Goal: Transaction & Acquisition: Purchase product/service

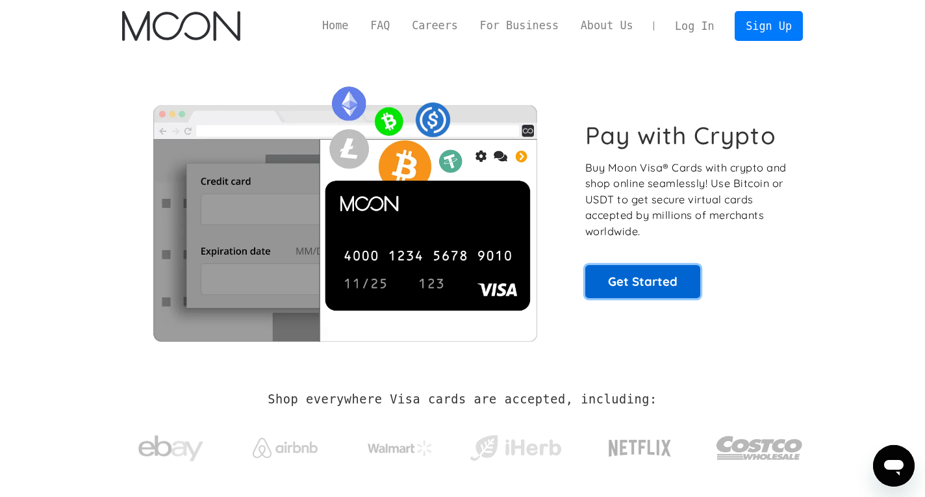
click at [657, 279] on link "Get Started" at bounding box center [642, 281] width 115 height 32
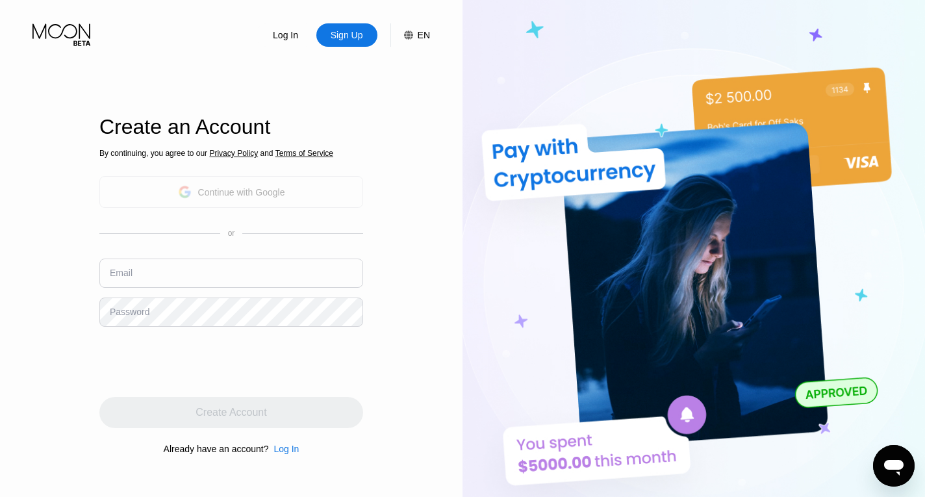
click at [231, 190] on div "Continue with Google" at bounding box center [241, 192] width 87 height 10
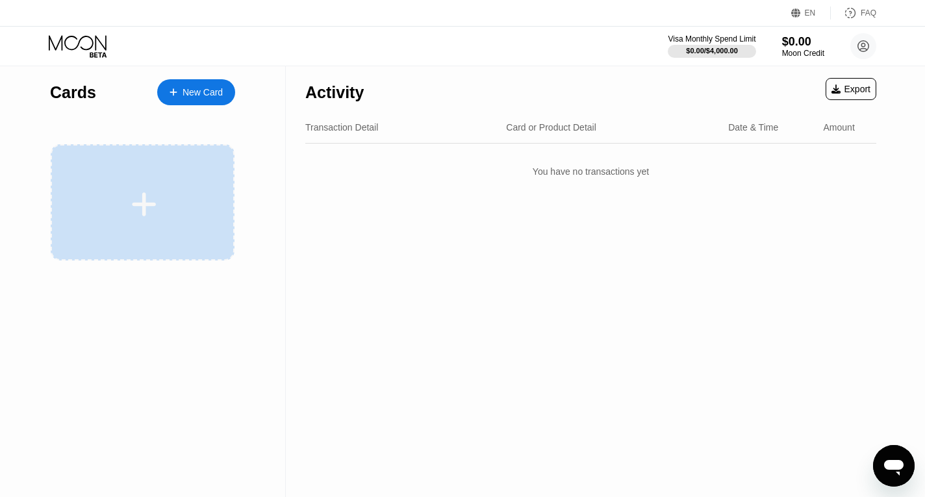
click at [183, 196] on div at bounding box center [144, 204] width 161 height 29
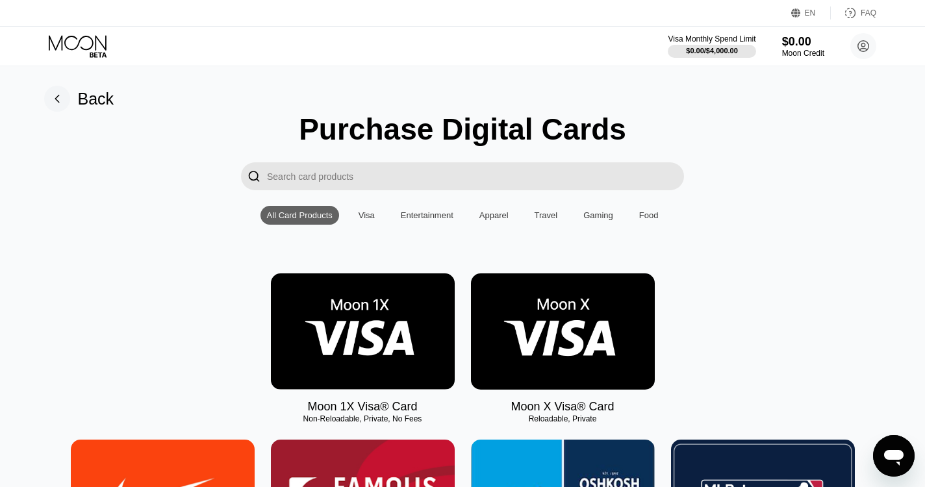
scroll to position [65, 0]
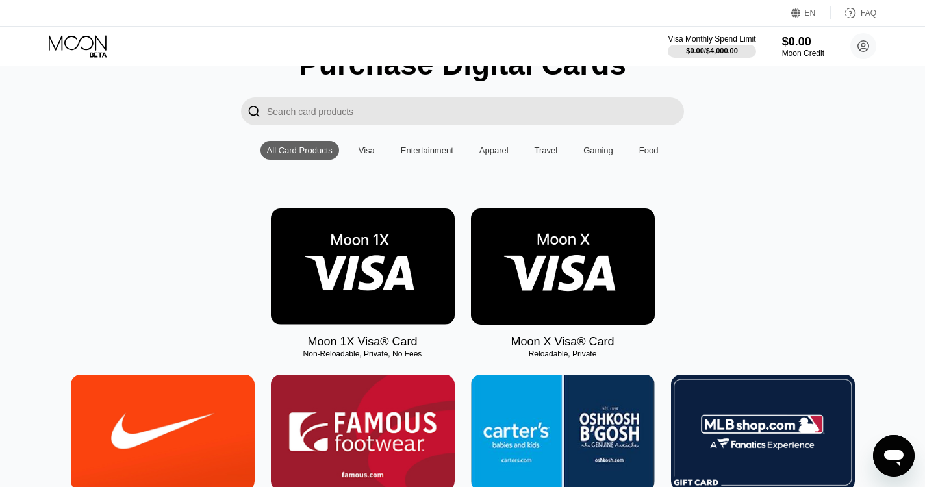
click at [524, 274] on img at bounding box center [563, 267] width 184 height 116
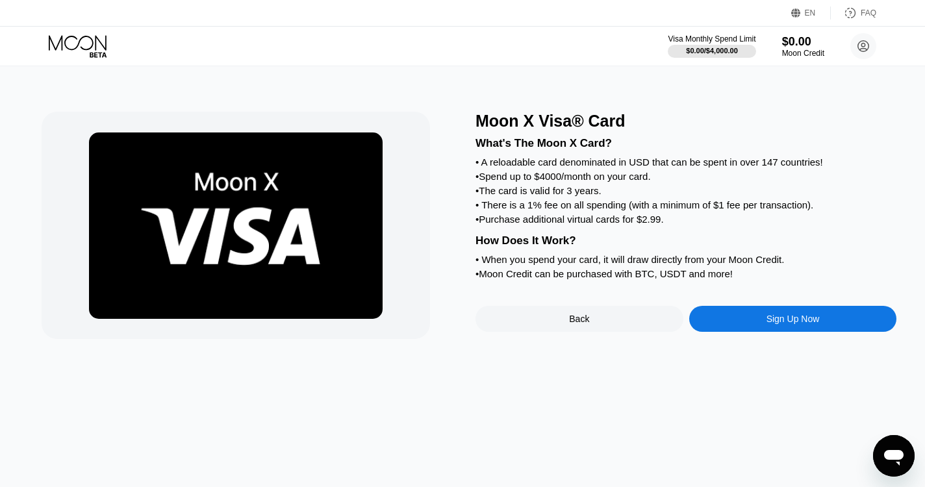
click at [750, 332] on div "Sign Up Now" at bounding box center [793, 319] width 208 height 26
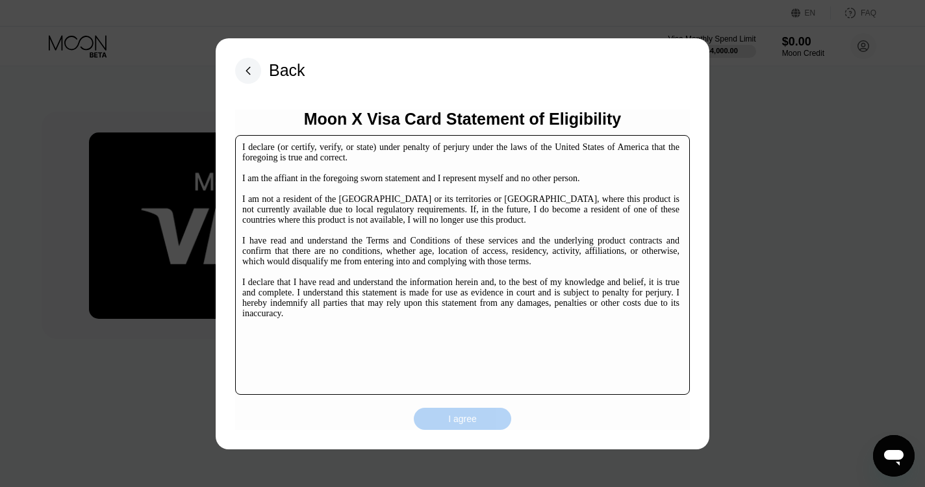
click at [462, 419] on div "I agree" at bounding box center [462, 419] width 29 height 12
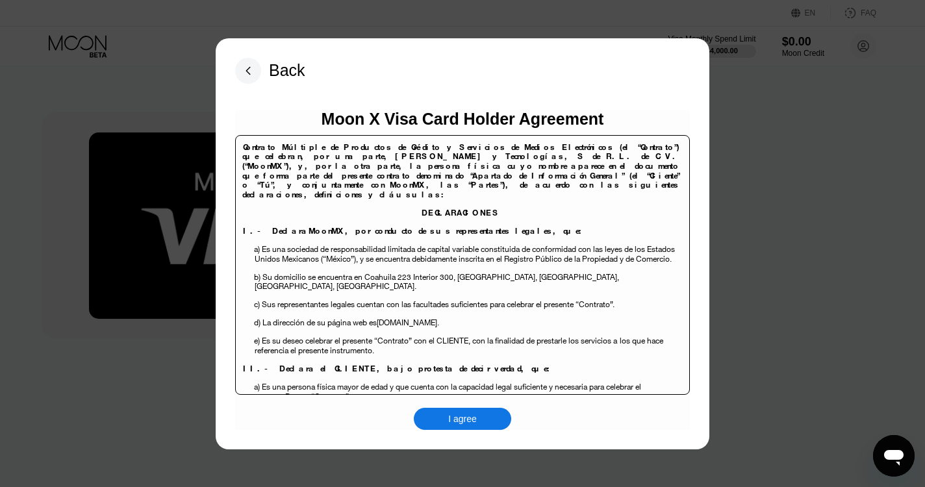
click at [240, 69] on rect at bounding box center [248, 71] width 26 height 26
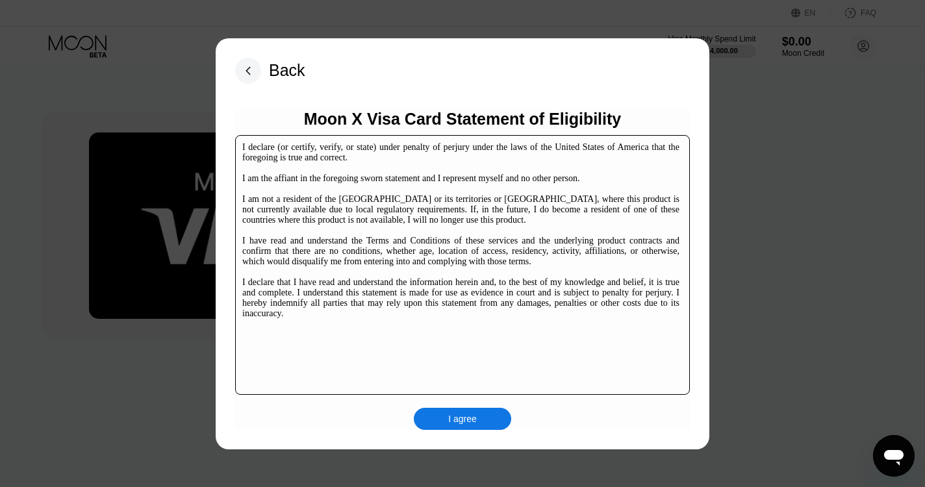
click at [466, 425] on div "I agree" at bounding box center [462, 419] width 29 height 12
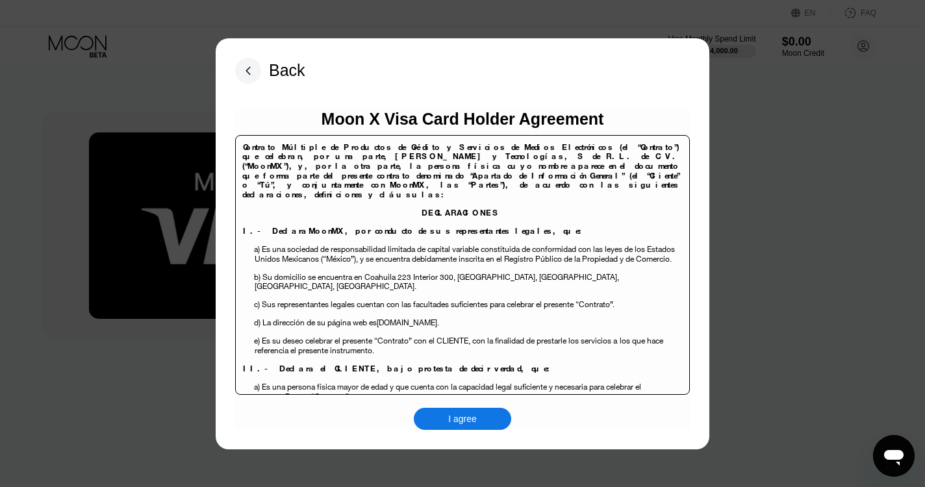
click at [483, 425] on div "I agree" at bounding box center [462, 419] width 97 height 22
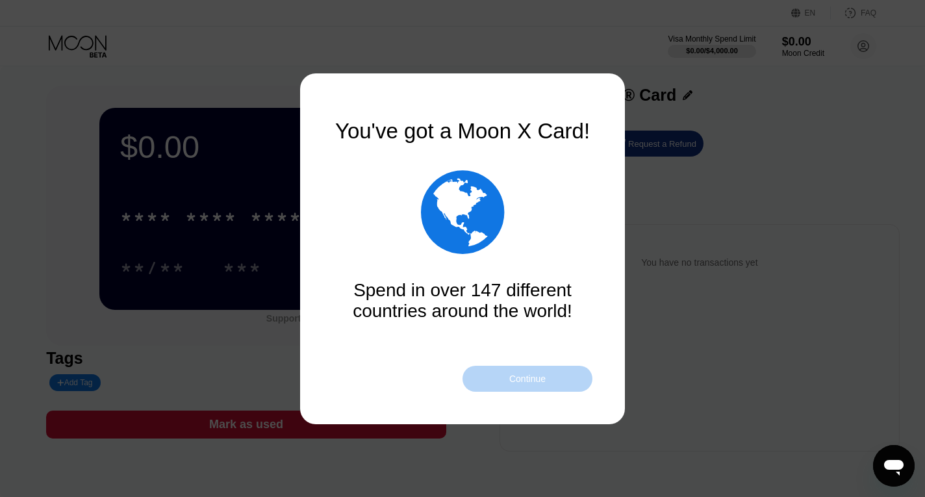
click at [496, 372] on div "Continue" at bounding box center [528, 379] width 130 height 26
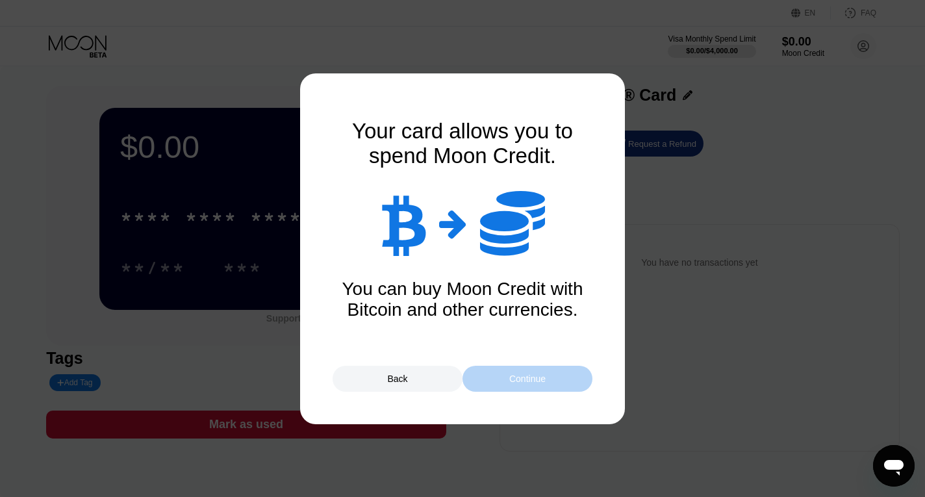
click at [497, 384] on div "Continue" at bounding box center [528, 379] width 130 height 26
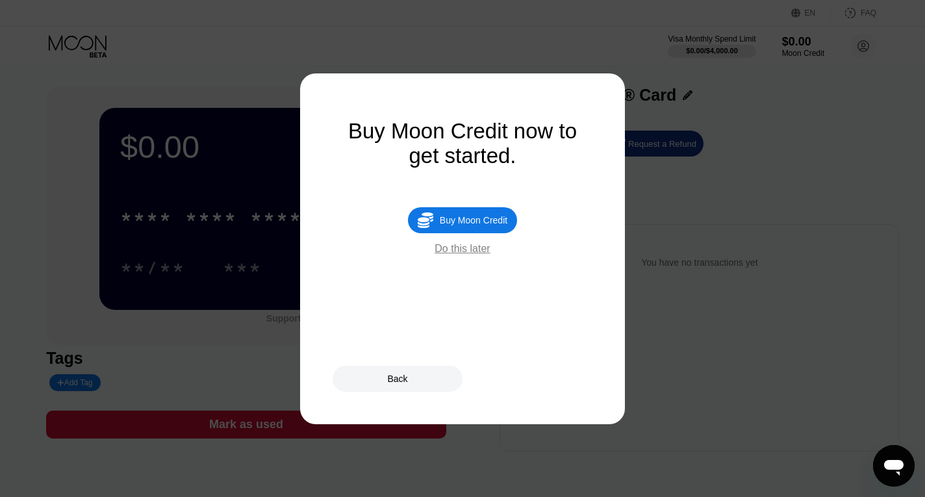
click at [471, 255] on div "Do this later" at bounding box center [462, 249] width 55 height 12
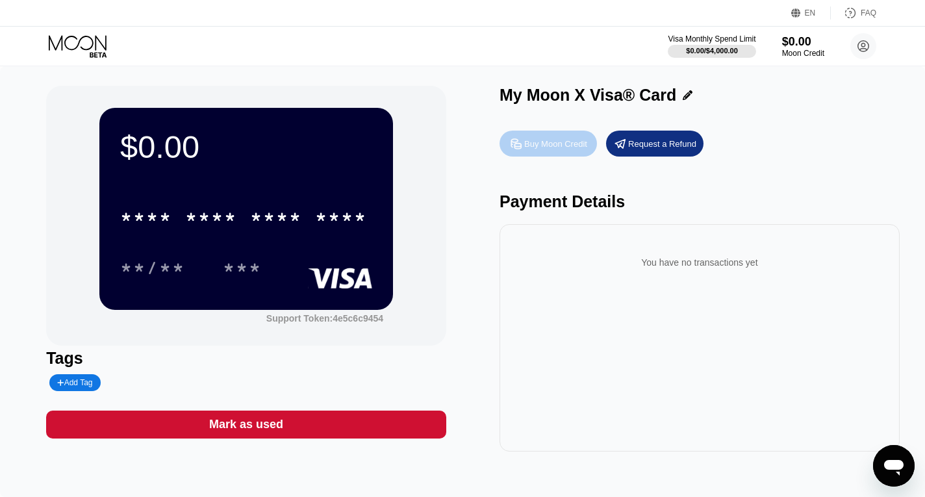
click at [540, 145] on div "Buy Moon Credit" at bounding box center [555, 143] width 63 height 11
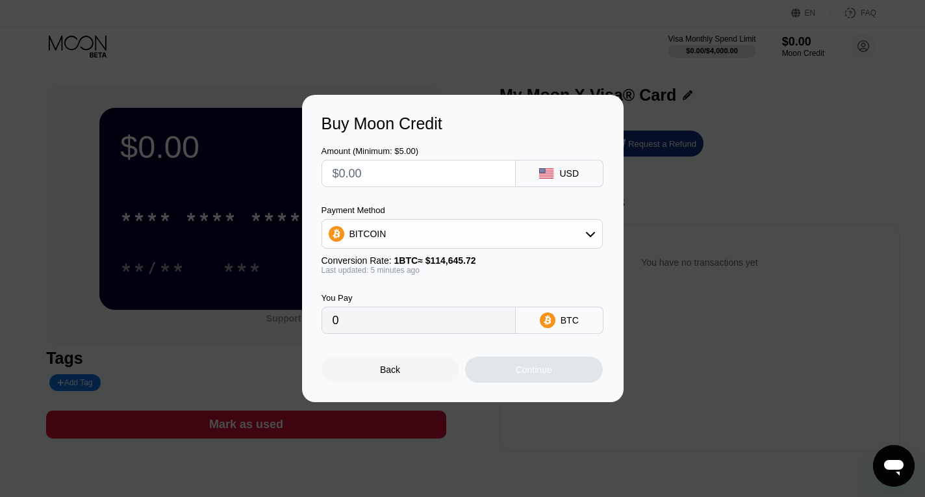
click at [492, 249] on div "BITCOIN" at bounding box center [462, 234] width 281 height 30
click at [492, 234] on div "BITCOIN" at bounding box center [462, 234] width 280 height 26
click at [501, 289] on div "USDT on TRON" at bounding box center [461, 298] width 273 height 26
type input "0.00"
drag, startPoint x: 413, startPoint y: 177, endPoint x: 216, endPoint y: 177, distance: 197.5
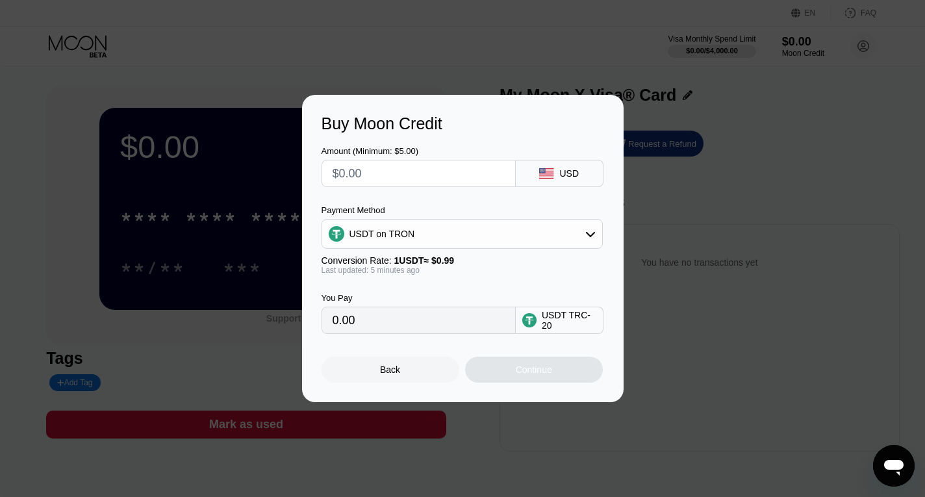
click at [216, 177] on div "Buy Moon Credit Amount (Minimum: $5.00) USD Payment Method USDT on TRON Convers…" at bounding box center [462, 248] width 925 height 307
type input "$2"
type input "2.02"
type input "$25"
type input "25.25"
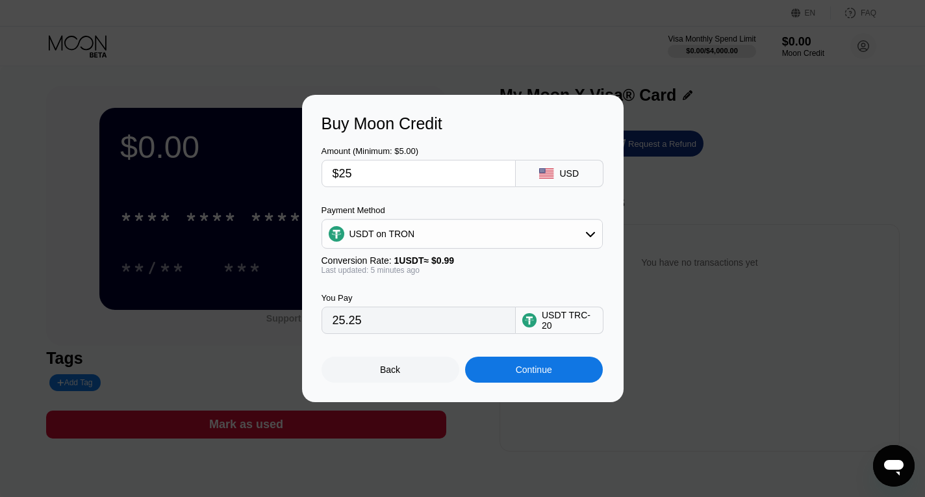
drag, startPoint x: 360, startPoint y: 177, endPoint x: 301, endPoint y: 177, distance: 58.5
click at [301, 177] on div "Buy Moon Credit Amount (Minimum: $5.00) $25 USD Payment Method USDT on TRON Con…" at bounding box center [462, 248] width 925 height 307
type input "$3"
type input "3.03"
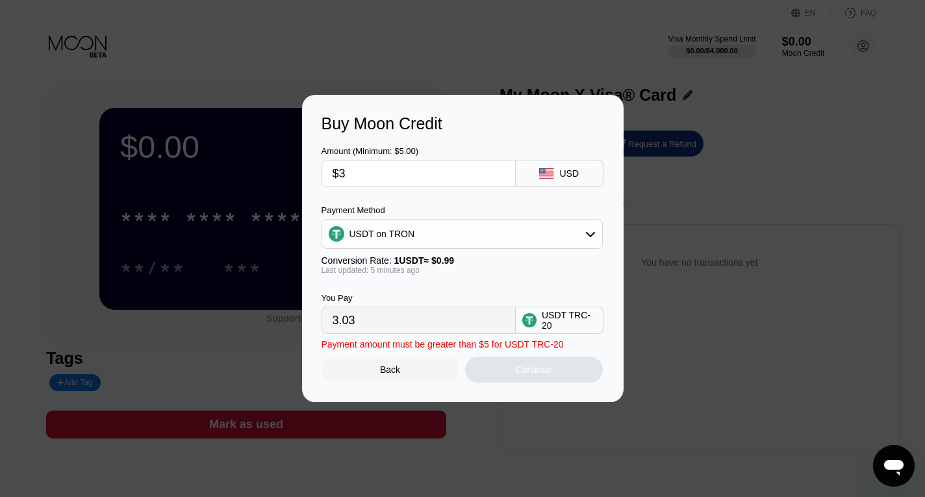
type input "$30"
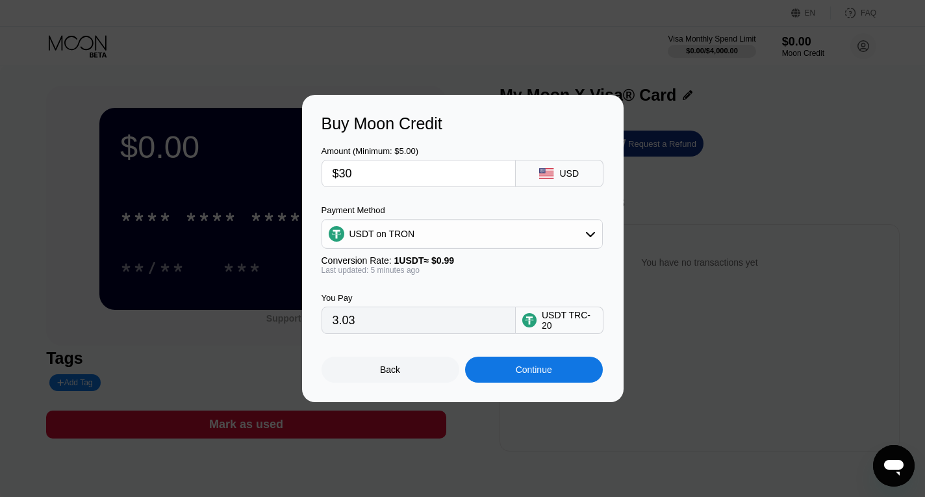
type input "30.30"
type input "$30"
click at [507, 377] on div "Continue" at bounding box center [534, 370] width 138 height 26
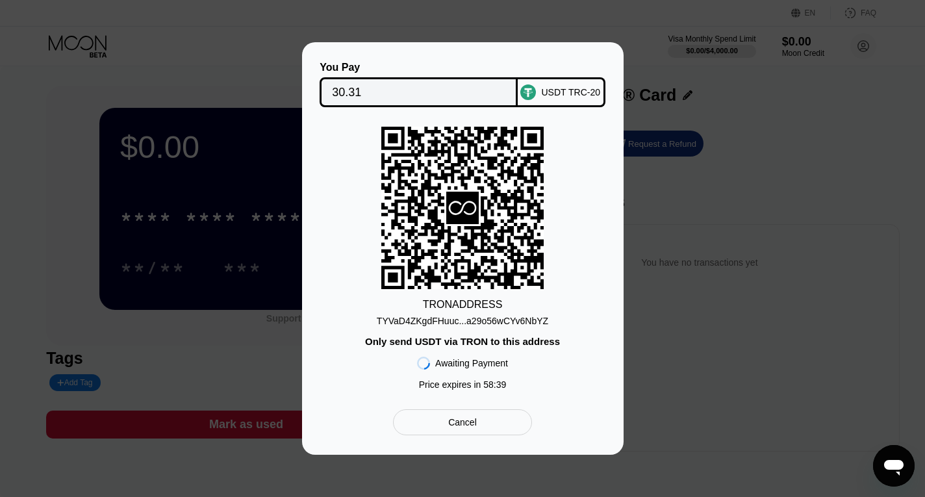
click at [488, 420] on div "Cancel" at bounding box center [462, 422] width 138 height 26
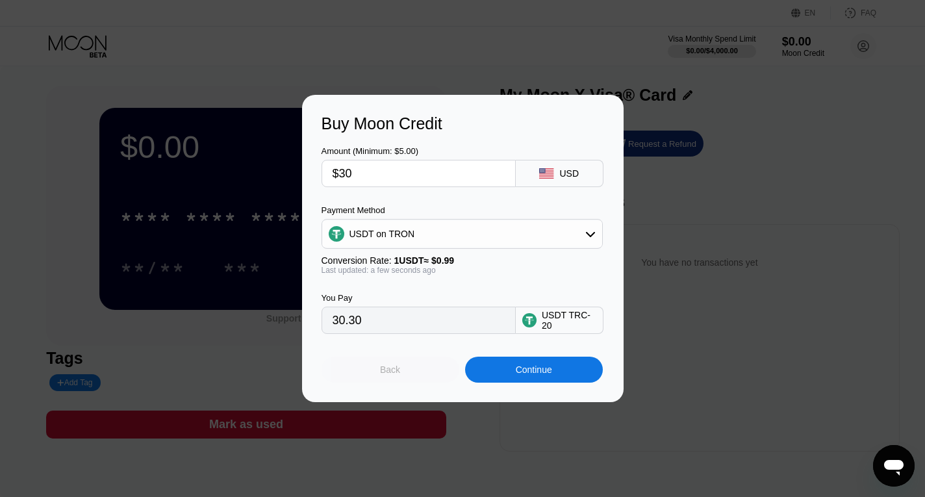
click at [404, 377] on div "Back" at bounding box center [391, 370] width 138 height 26
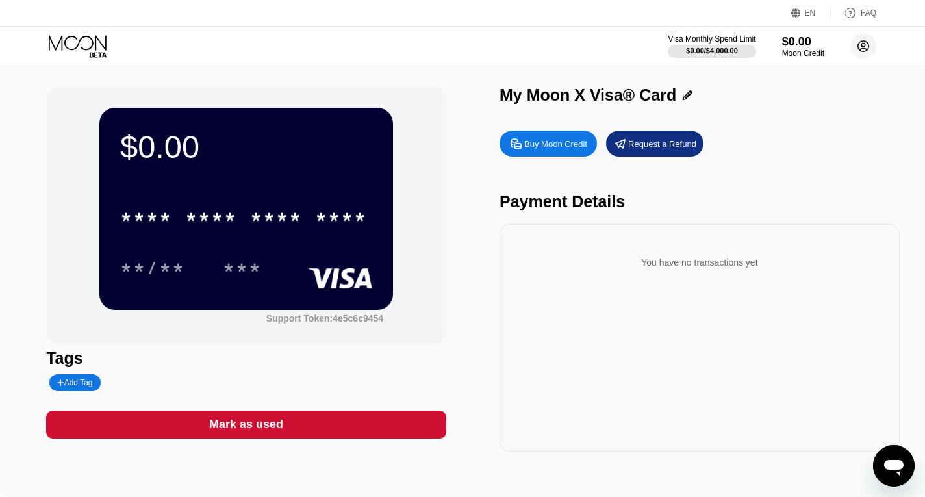
click at [863, 42] on circle at bounding box center [863, 46] width 26 height 26
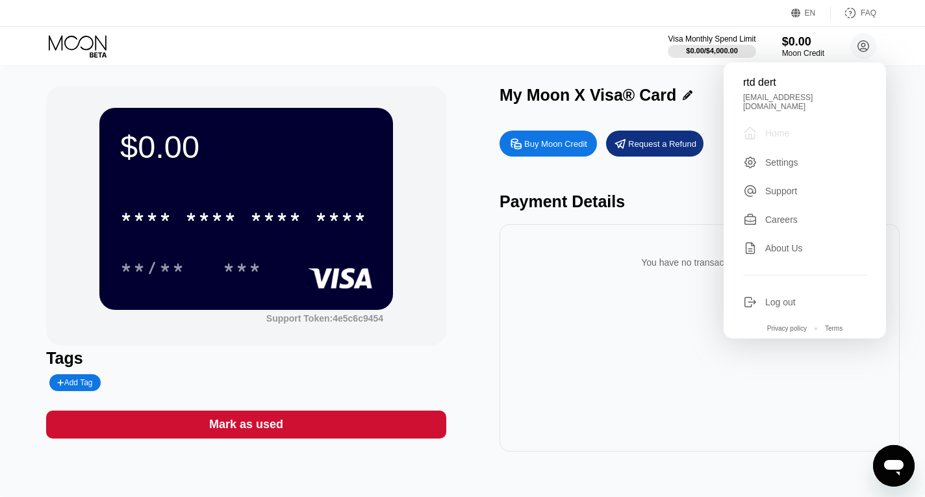
click at [785, 128] on div "Home" at bounding box center [777, 133] width 24 height 10
